Goal: Task Accomplishment & Management: Manage account settings

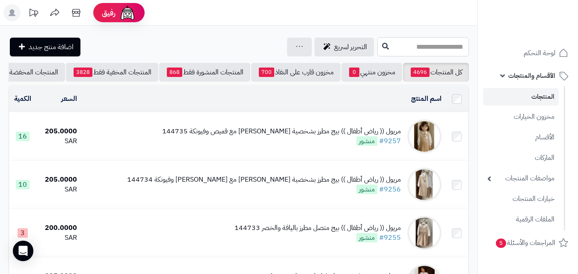
click at [429, 41] on input "text" at bounding box center [423, 46] width 92 height 19
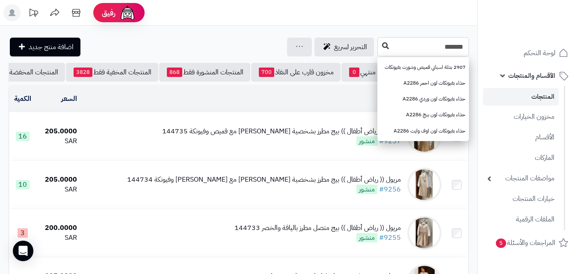
type input "*******"
click at [379, 52] on button at bounding box center [385, 46] width 13 height 16
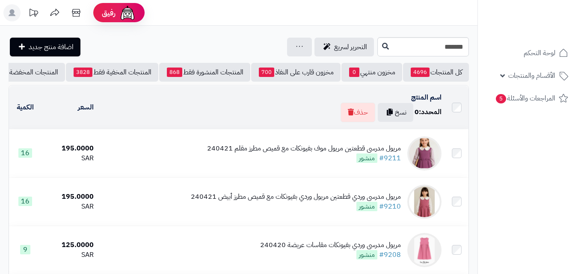
click at [281, 154] on div "مريول مدرسي قطعتين مريول موف بفيونكات مع قميص مطرز مقلم 240421" at bounding box center [304, 149] width 194 height 10
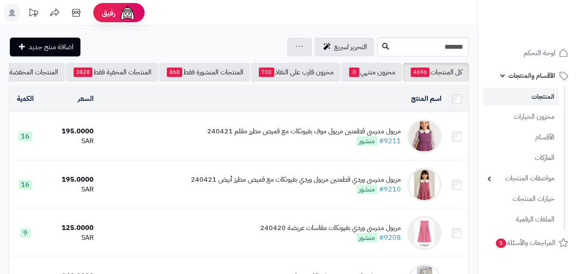
click at [332, 136] on div "مريول مدرسي قطعتين مريول موف بفيونكات مع قميص مطرز مقلم 240421" at bounding box center [304, 132] width 194 height 10
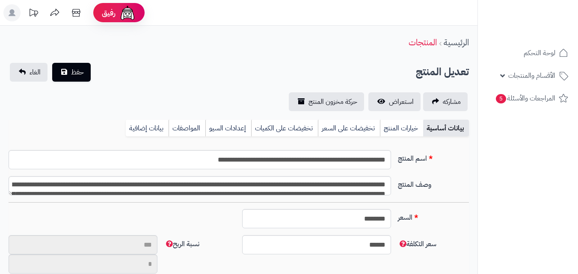
scroll to position [71, 0]
click at [399, 128] on link "خيارات المنتج" at bounding box center [401, 128] width 43 height 17
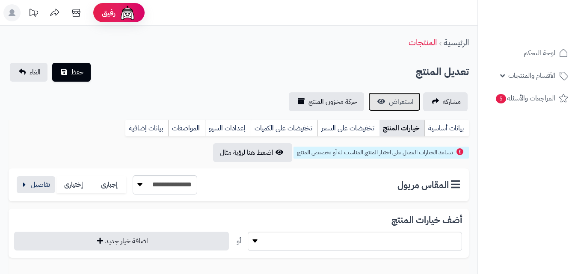
click at [378, 95] on link "استعراض" at bounding box center [394, 101] width 52 height 19
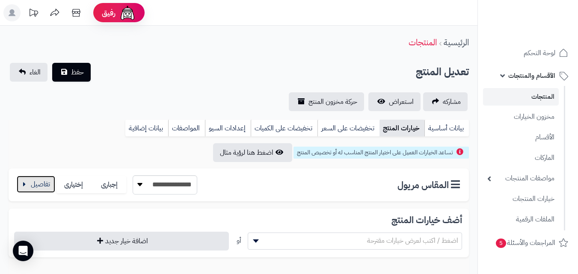
click at [31, 184] on button "button" at bounding box center [36, 184] width 38 height 17
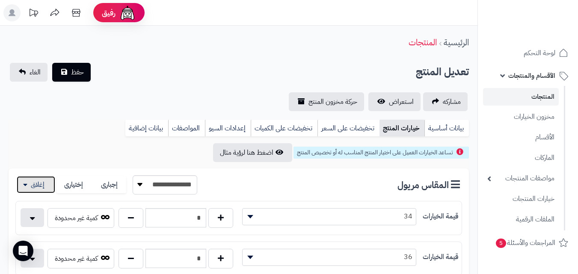
scroll to position [240, 0]
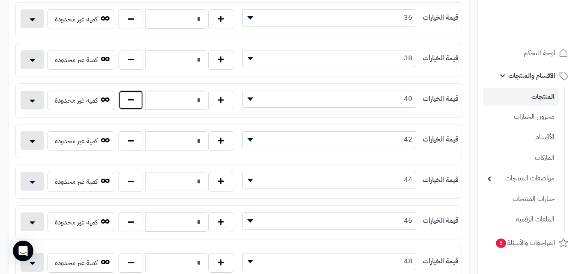
click at [129, 104] on button "button" at bounding box center [130, 100] width 25 height 20
type input "*"
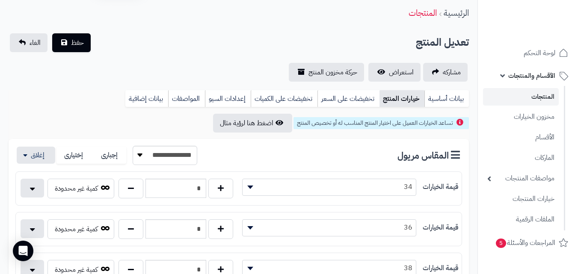
scroll to position [0, 0]
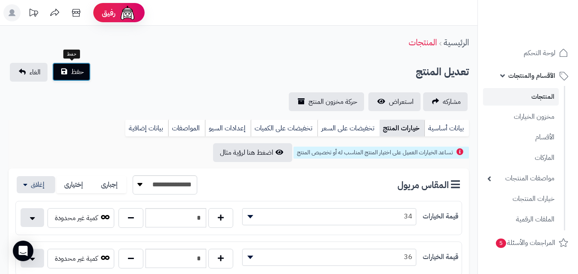
click at [79, 75] on span "حفظ" at bounding box center [77, 72] width 13 height 10
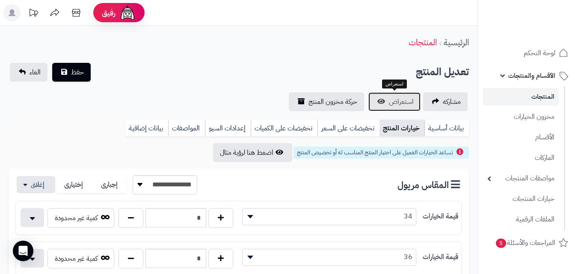
click at [392, 107] on link "استعراض" at bounding box center [394, 101] width 52 height 19
